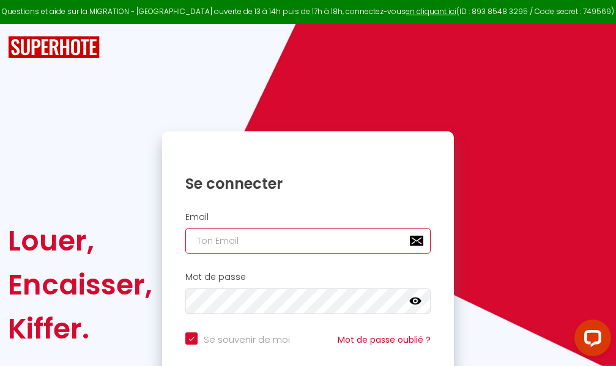
click at [299, 239] on input "email" at bounding box center [307, 241] width 245 height 26
type input "m"
checkbox input "true"
type input "ma"
checkbox input "true"
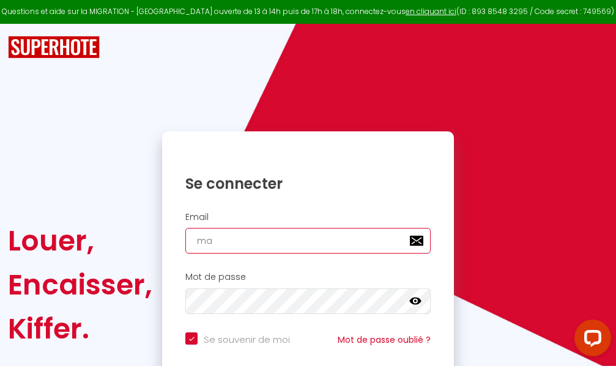
type input "mar"
checkbox input "true"
type input "marc"
checkbox input "true"
type input "marcd"
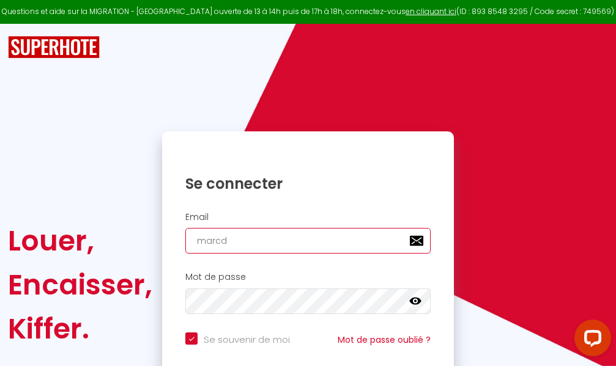
checkbox input "true"
type input "marcdp"
checkbox input "true"
type input "marcdpo"
checkbox input "true"
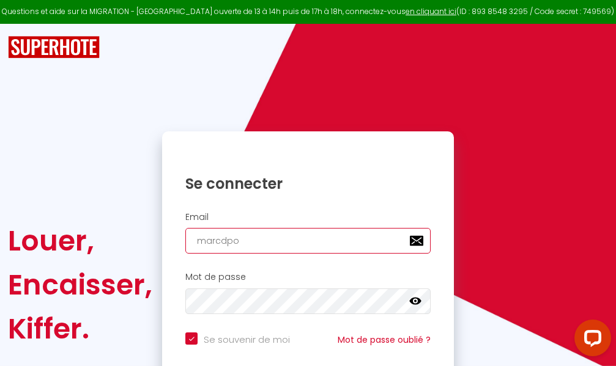
type input "marcdpoz"
checkbox input "true"
type input "marcdpoz."
checkbox input "true"
type input "marcdpoz.l"
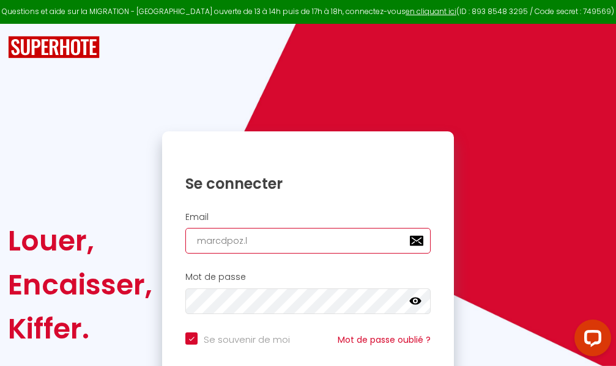
checkbox input "true"
type input "marcdpoz.lo"
checkbox input "true"
type input "marcdpoz.loc"
checkbox input "true"
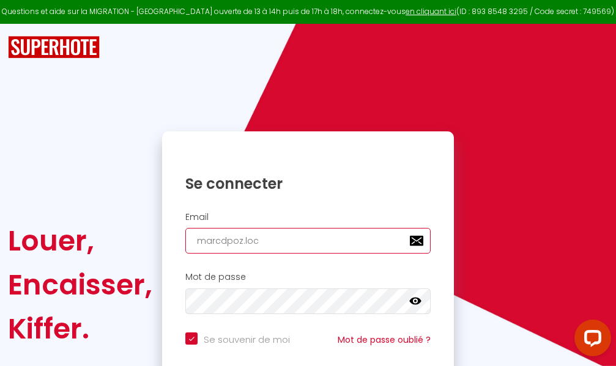
type input "marcdpoz.loca"
checkbox input "true"
type input "marcdpoz.locat"
checkbox input "true"
type input "marcdpoz.locati"
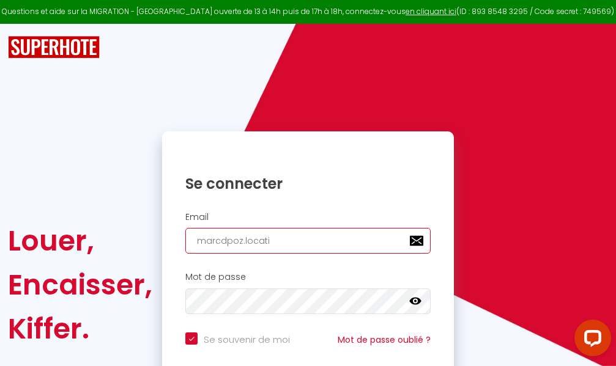
checkbox input "true"
type input "marcdpoz.locatio"
checkbox input "true"
type input "marcdpoz.location"
checkbox input "true"
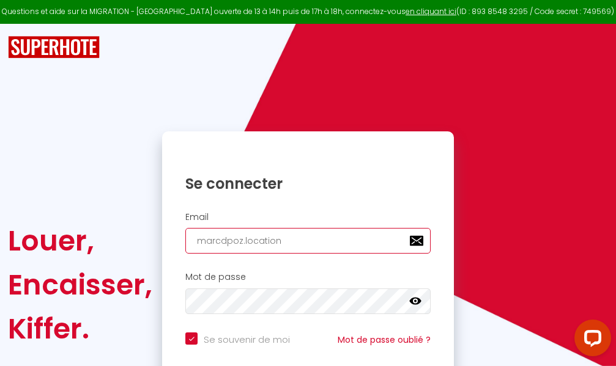
type input "marcdpoz.location@"
checkbox input "true"
type input "marcdpoz.location@g"
checkbox input "true"
type input "marcdpoz.location@gm"
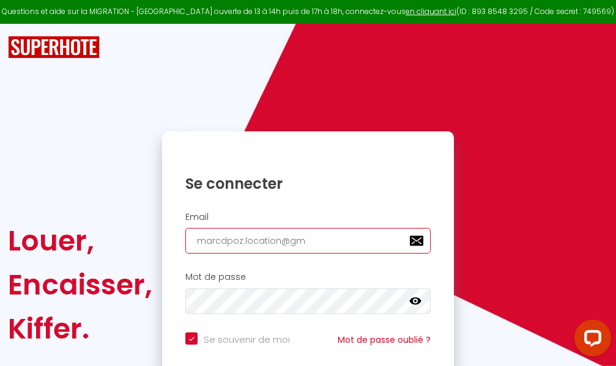
checkbox input "true"
type input "marcdpoz.location@gma"
checkbox input "true"
type input "marcdpoz.location@gmai"
checkbox input "true"
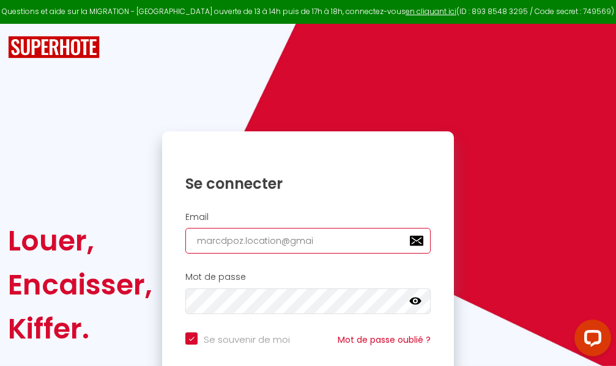
type input "[EMAIL_ADDRESS]"
checkbox input "true"
type input "[EMAIL_ADDRESS]."
checkbox input "true"
type input "marcdpoz.location@gmail.c"
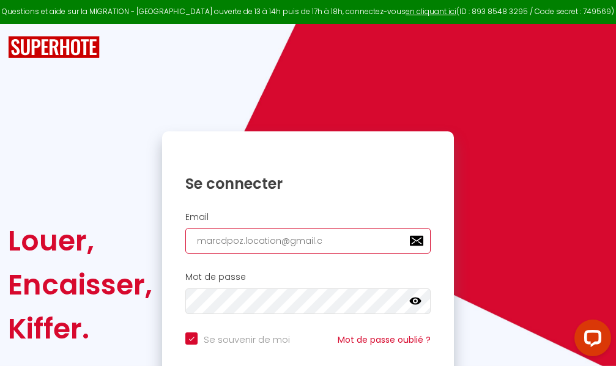
checkbox input "true"
type input "[EMAIL_ADDRESS][DOMAIN_NAME]"
checkbox input "true"
type input "[EMAIL_ADDRESS][DOMAIN_NAME]"
checkbox input "true"
